Goal: Information Seeking & Learning: Learn about a topic

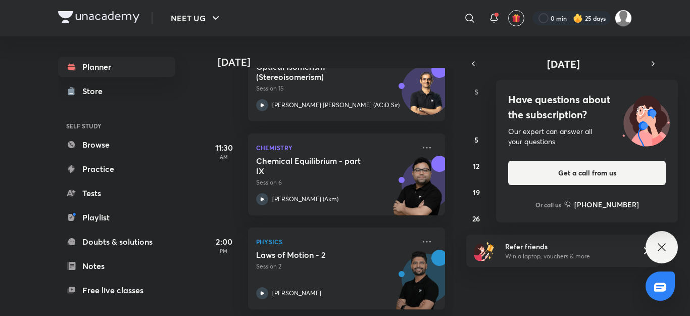
scroll to position [276, 0]
click at [253, 268] on div "Physics Laws of Motion - 2 Session 2 [PERSON_NAME]" at bounding box center [346, 267] width 197 height 82
